Goal: Transaction & Acquisition: Purchase product/service

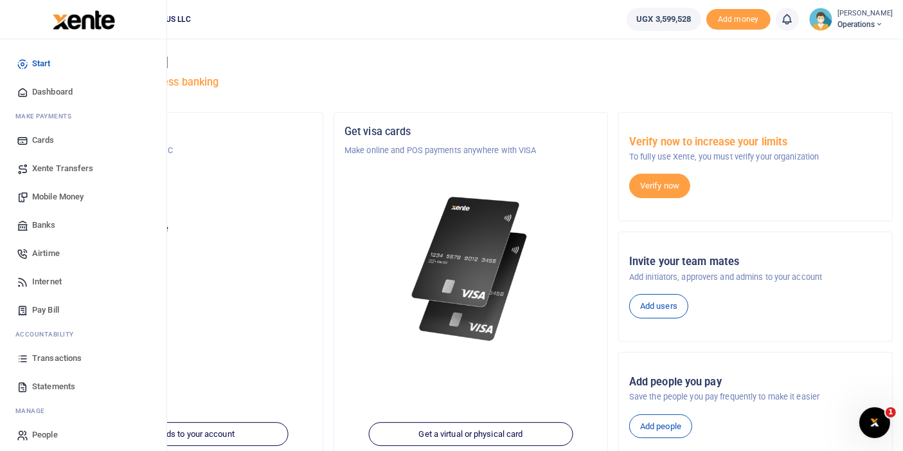
click at [49, 249] on span "Airtime" at bounding box center [46, 253] width 28 height 13
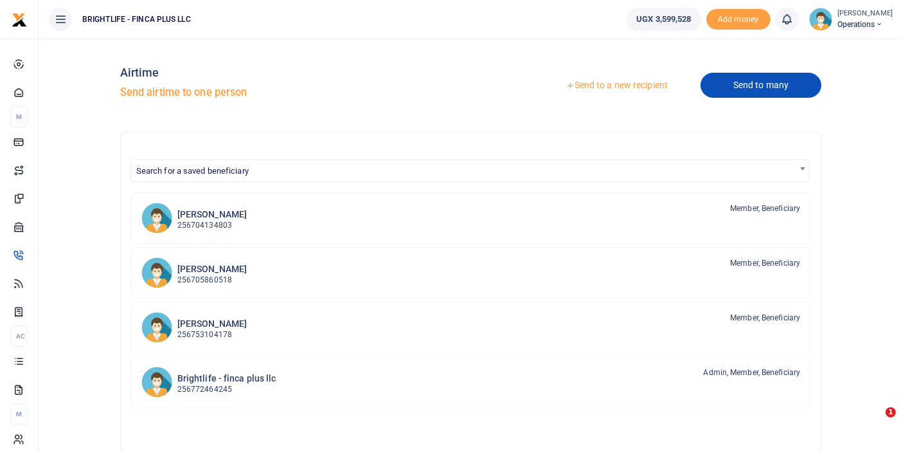
click at [727, 85] on link "Send to many" at bounding box center [761, 85] width 121 height 25
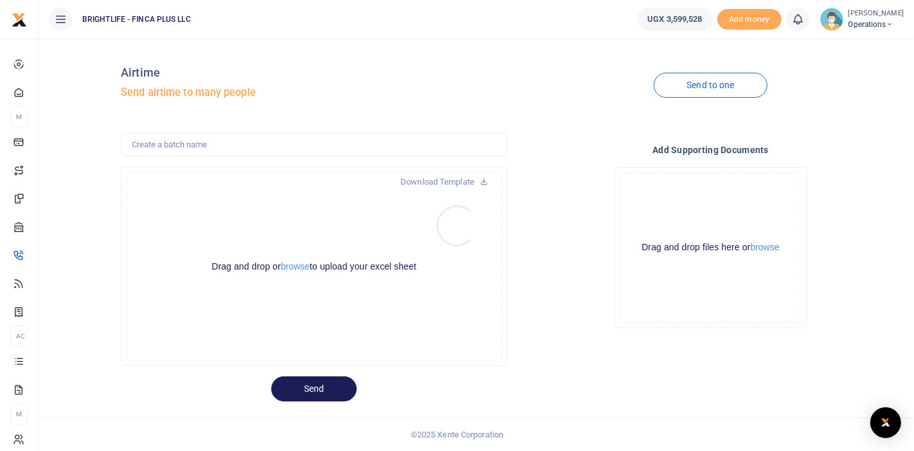
click at [177, 143] on div at bounding box center [457, 225] width 914 height 451
click at [177, 143] on input "text" at bounding box center [314, 144] width 386 height 24
type input "september staff airtime"
click at [289, 265] on button "browse" at bounding box center [295, 267] width 29 height 10
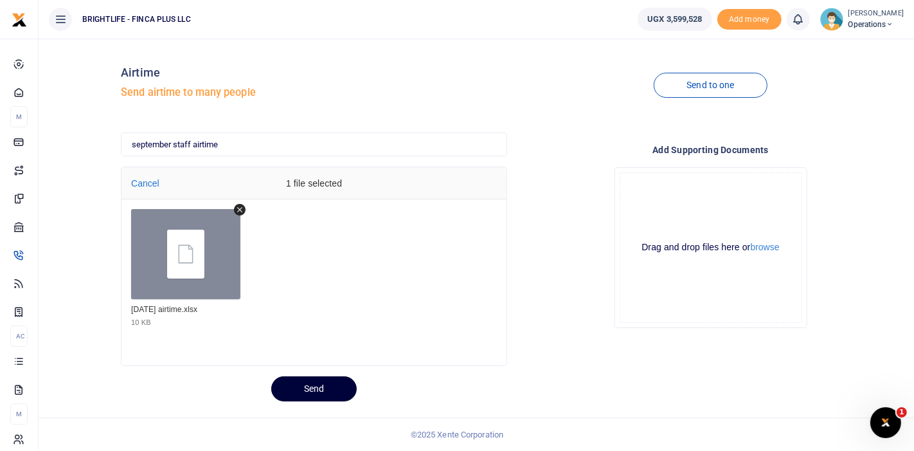
click at [299, 386] on button "Send" at bounding box center [314, 388] width 86 height 25
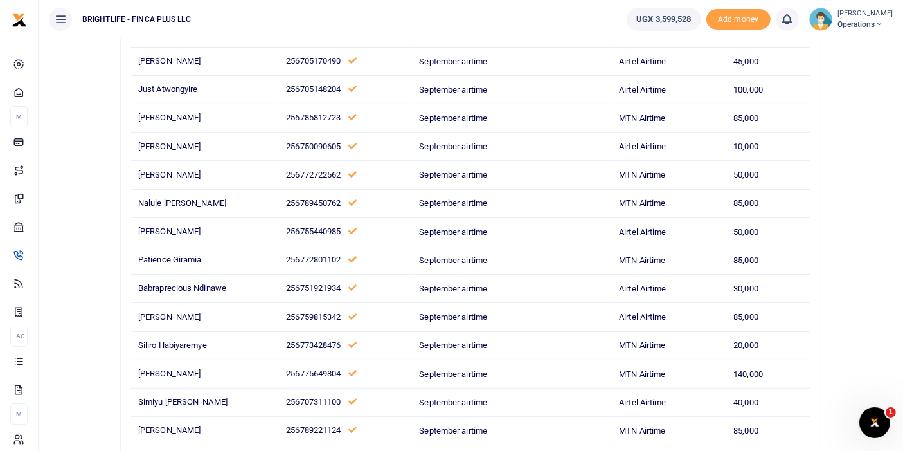
scroll to position [773, 0]
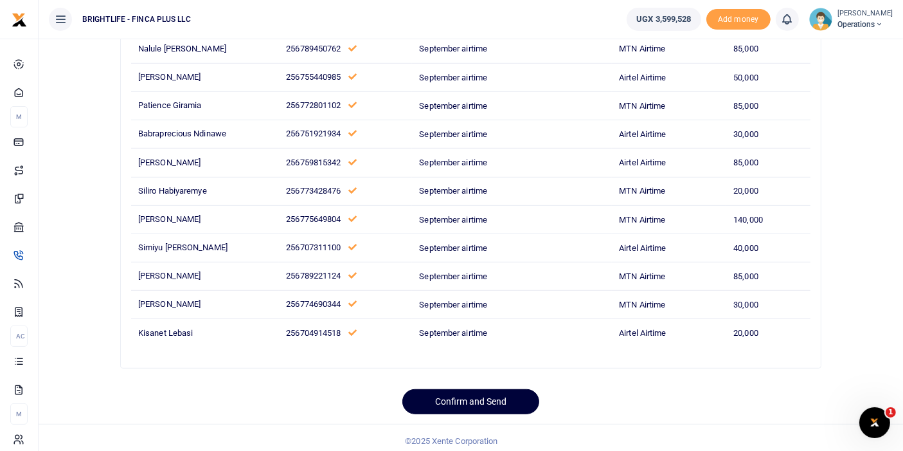
click at [446, 397] on button "Confirm and Send" at bounding box center [470, 401] width 137 height 25
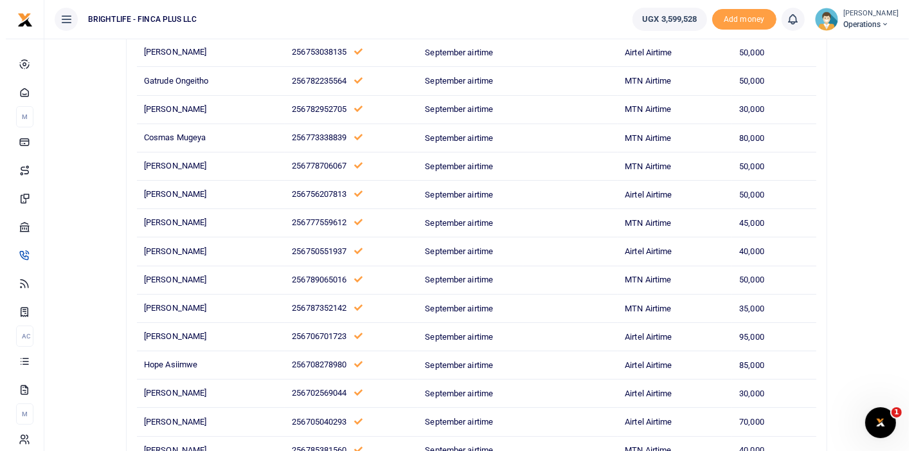
scroll to position [195, 0]
